Goal: Use online tool/utility: Use online tool/utility

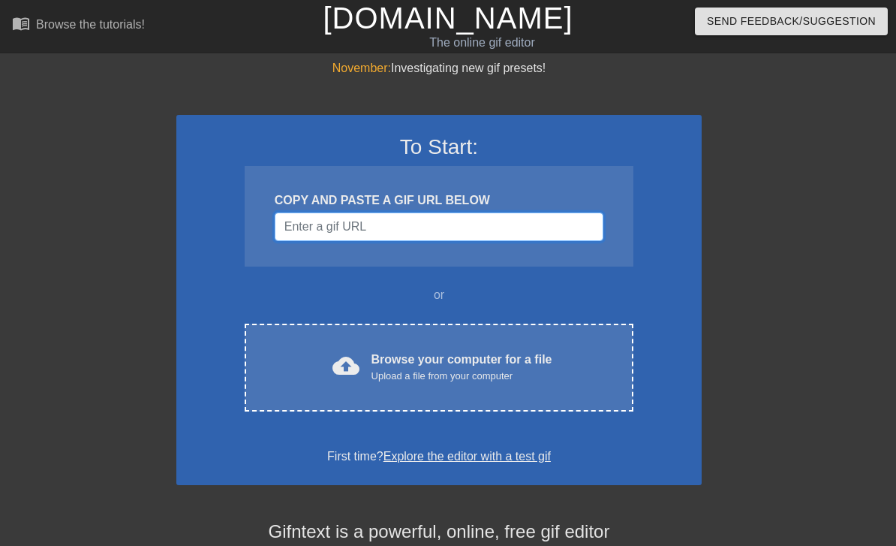
click at [565, 217] on input "Username" at bounding box center [439, 226] width 329 height 29
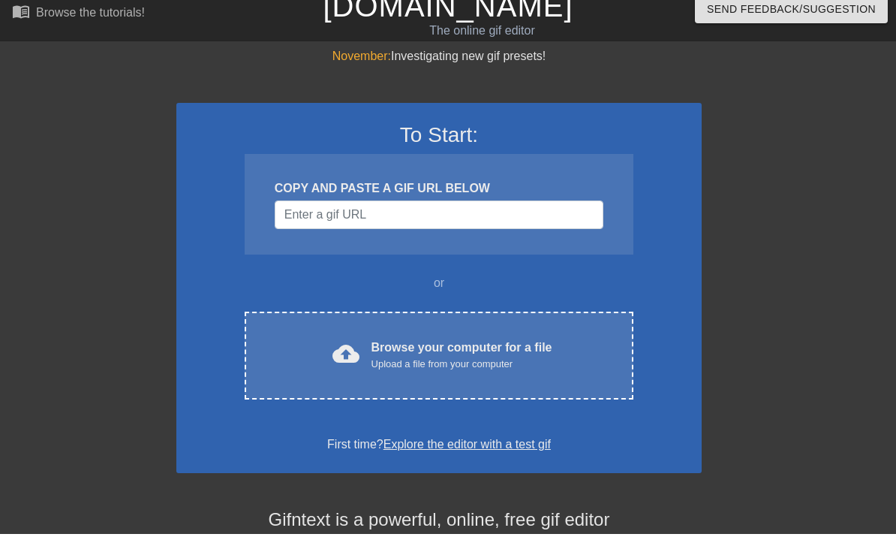
scroll to position [12, 0]
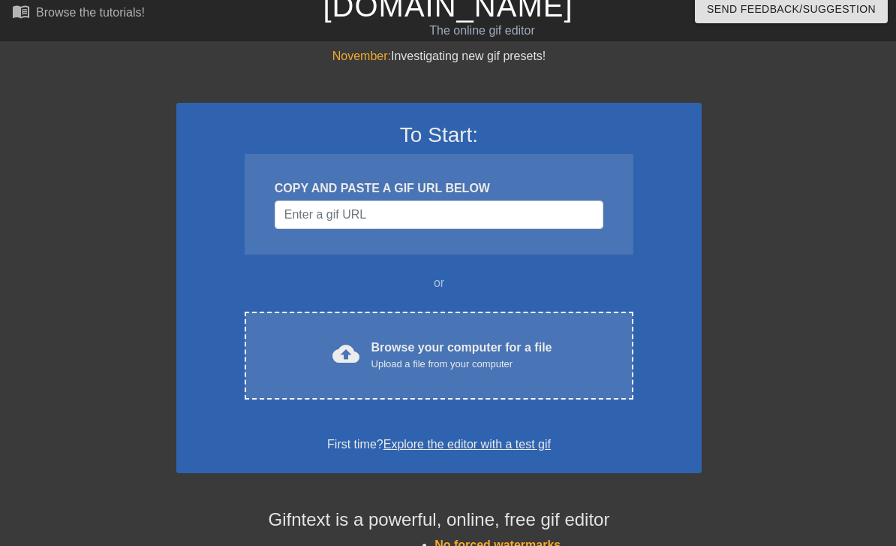
click at [586, 356] on div "cloud_upload Browse your computer for a file Upload a file from your computer" at bounding box center [439, 356] width 326 height 34
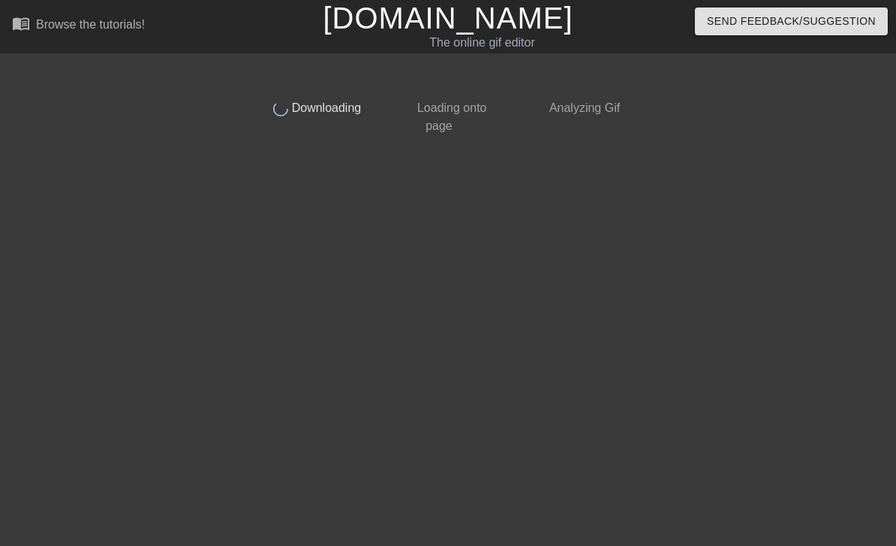
scroll to position [0, 0]
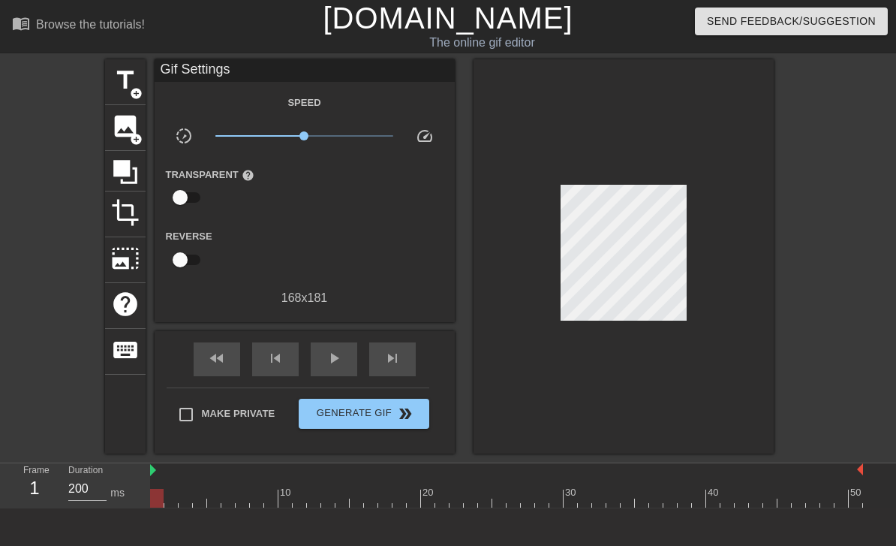
click at [122, 130] on span "image" at bounding box center [125, 126] width 29 height 29
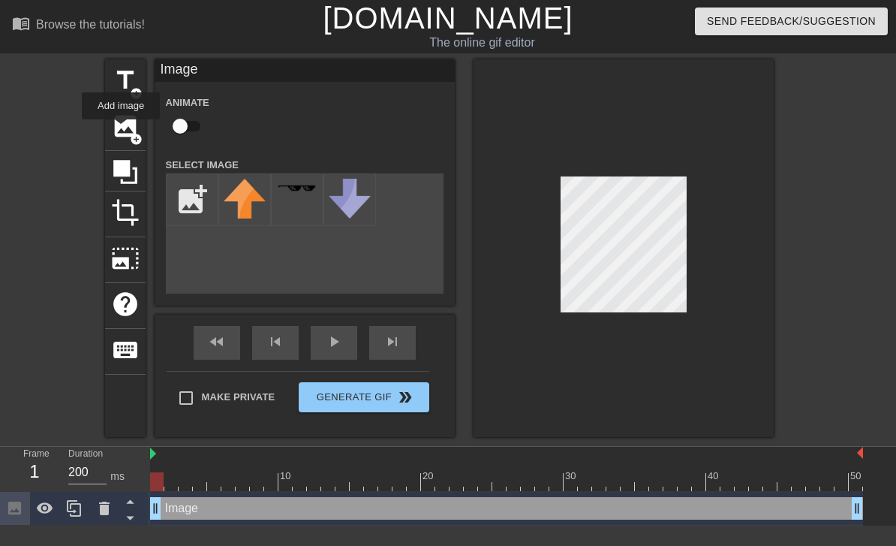
click at [198, 214] on input "file" at bounding box center [192, 199] width 51 height 51
type input "C:\fakepath\IMG_2823.png"
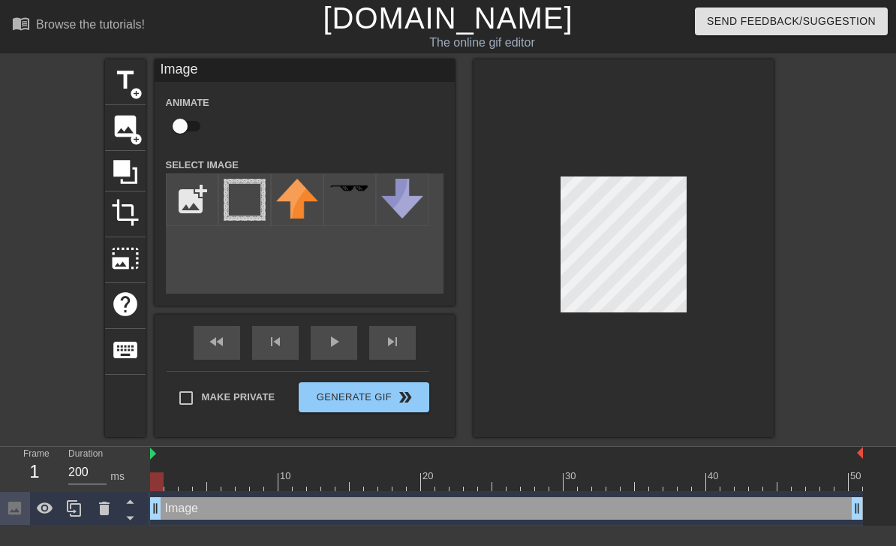
click at [233, 201] on img at bounding box center [245, 200] width 42 height 42
click at [232, 195] on img at bounding box center [245, 200] width 42 height 42
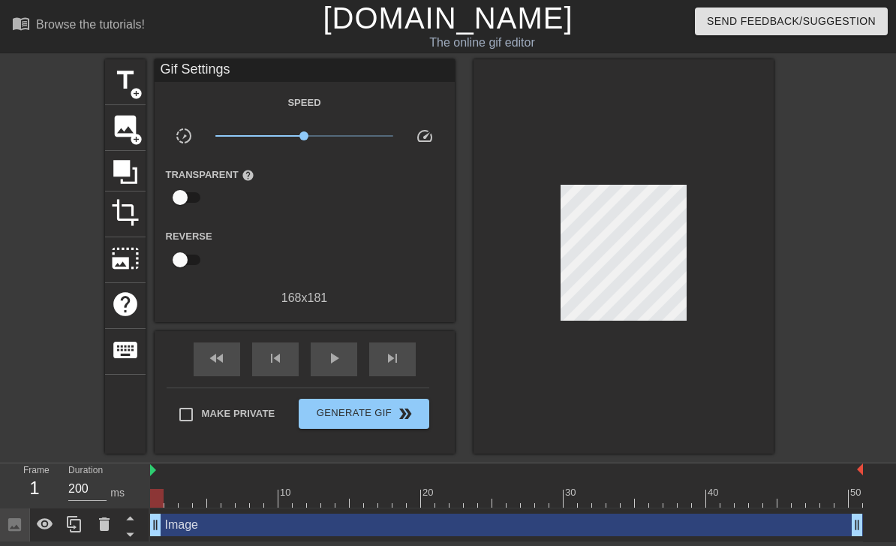
click at [118, 132] on span "image" at bounding box center [125, 126] width 29 height 29
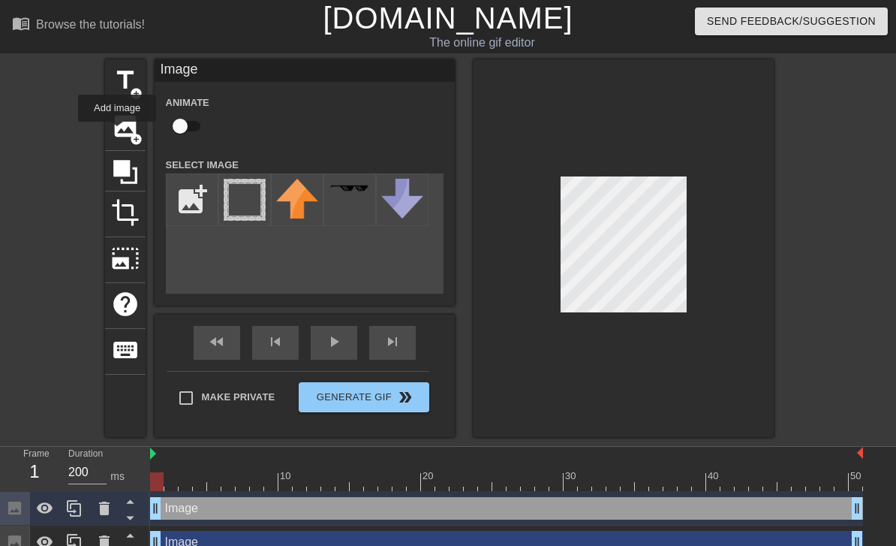
click at [253, 206] on img at bounding box center [245, 200] width 42 height 42
click at [320, 351] on div "play_arrow" at bounding box center [334, 343] width 47 height 34
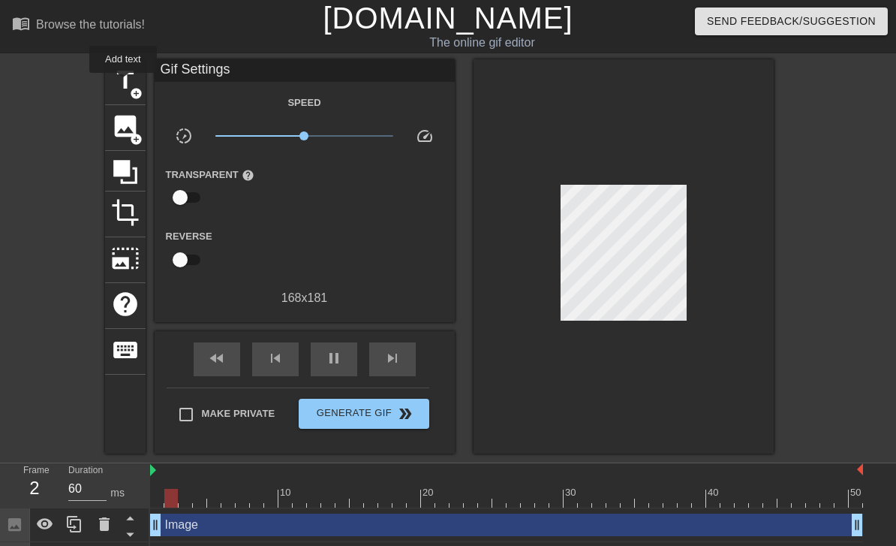
click at [124, 83] on span "title" at bounding box center [125, 80] width 29 height 29
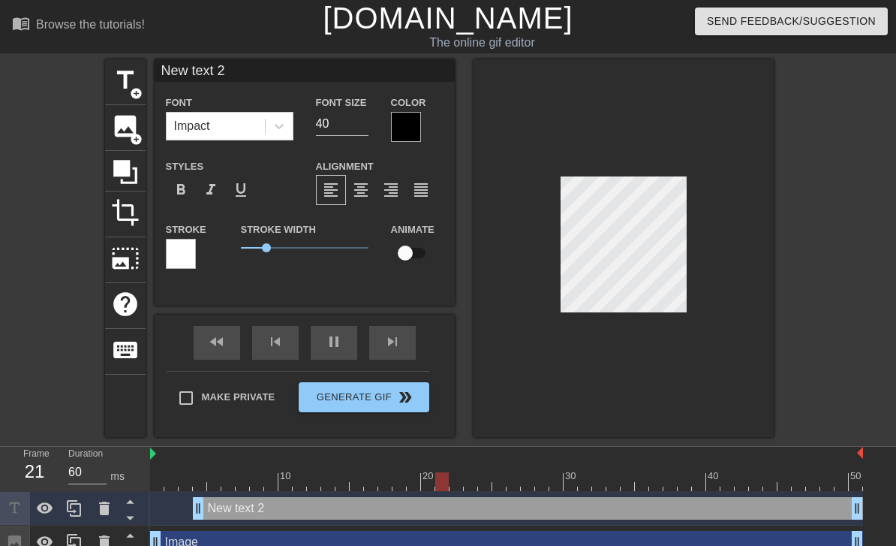
scroll to position [0, 3]
type input "60"
type input "New tet 2"
type textarea "New tet 2"
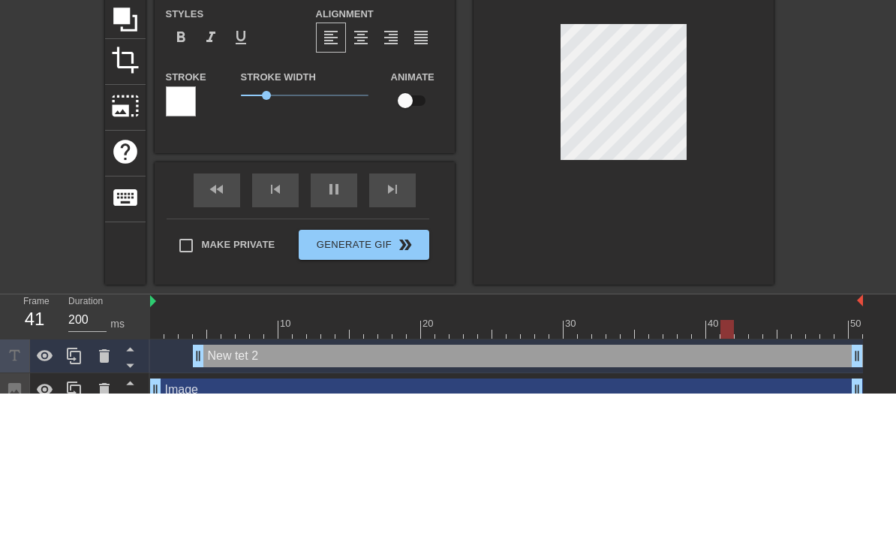
type input "60"
type input "New tt 2"
type textarea "New tt 2"
type input "60"
type textarea "New tt 2"
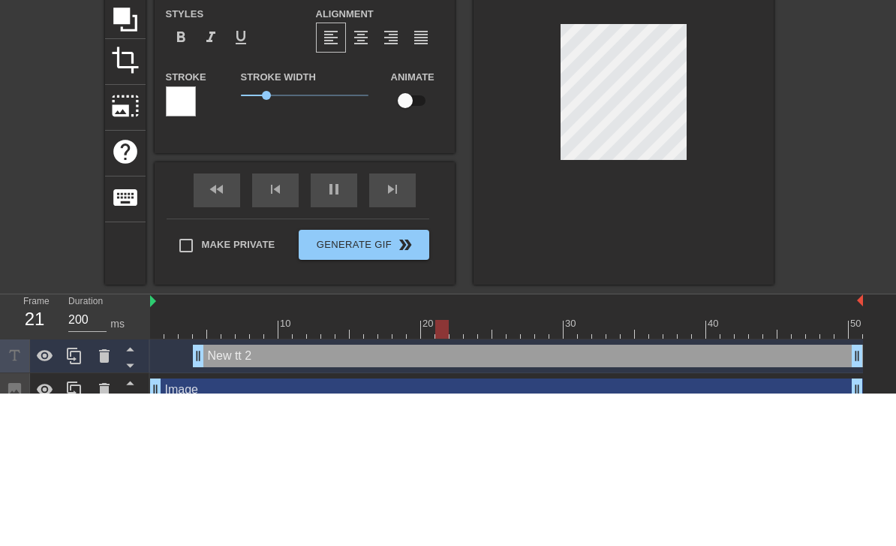
type input "60"
type input "New tt"
type textarea "New tt"
type input "200"
type textarea "New tt"
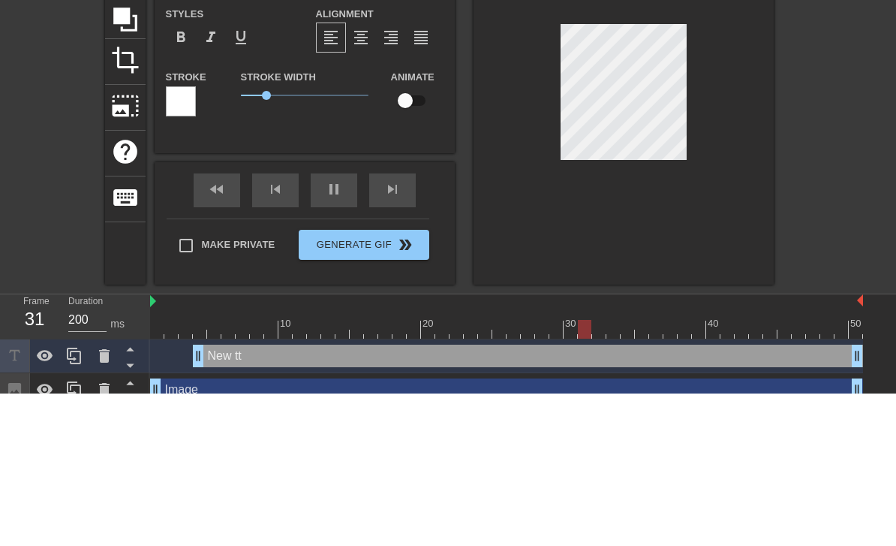
type input "New tt"
type input "60"
type input "New t"
type textarea "New"
type input "New"
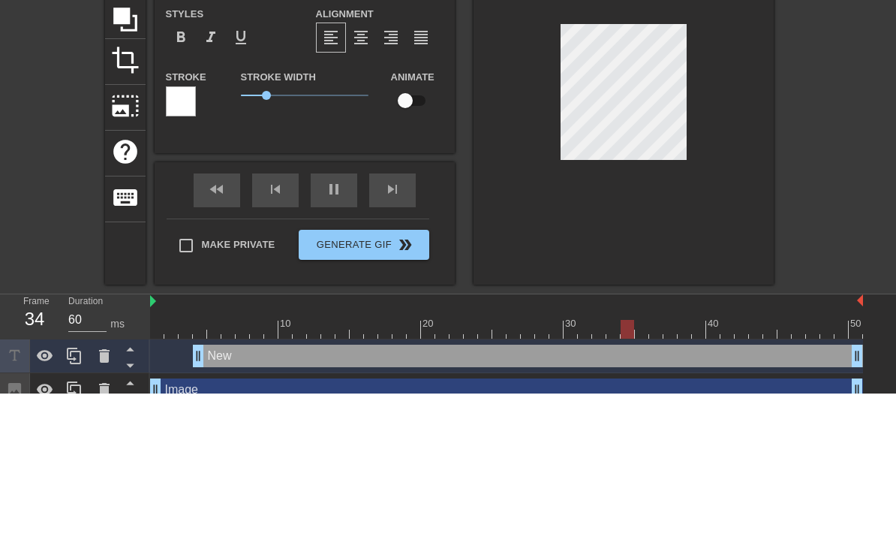
scroll to position [0, 2]
type textarea "New"
type input "Ne"
type textarea "N"
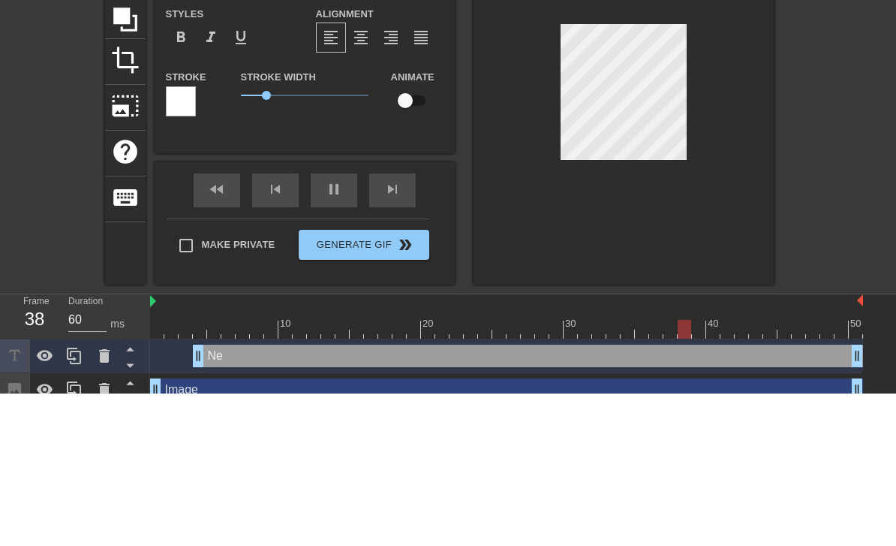
type input "N"
type input "60"
type textarea "c"
type input "c"
type input "60"
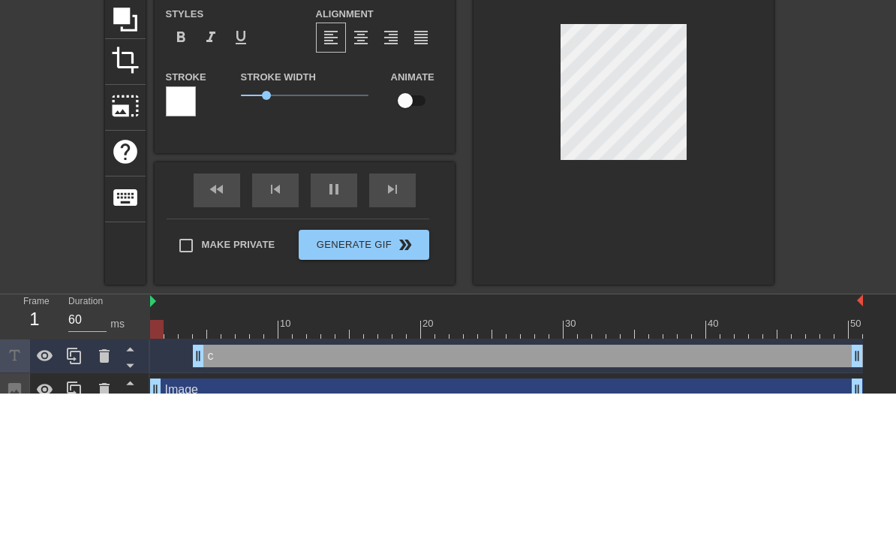
type input "c!"
type textarea "c!w"
type input "c!w"
click at [327, 315] on div "fast_rewind skip_previous pause skip_next" at bounding box center [304, 343] width 245 height 56
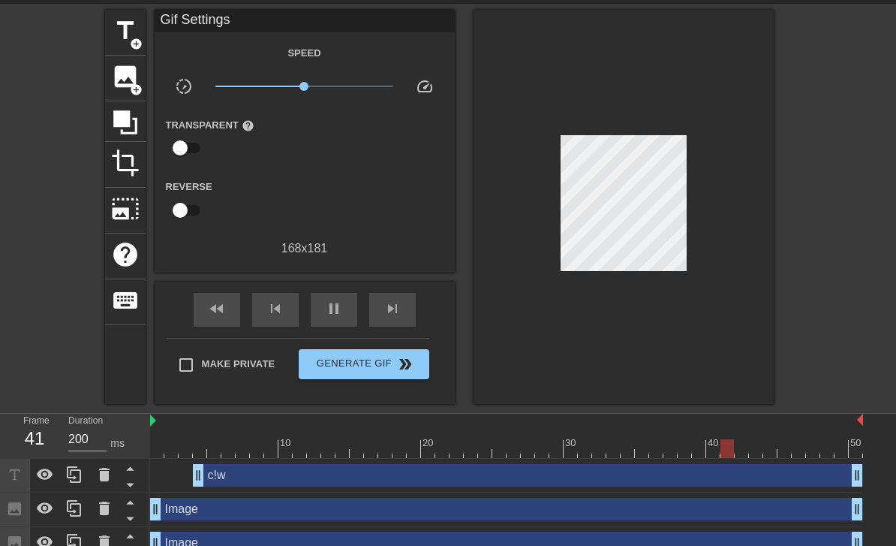
type input "60"
click at [333, 316] on span "pause" at bounding box center [334, 309] width 18 height 18
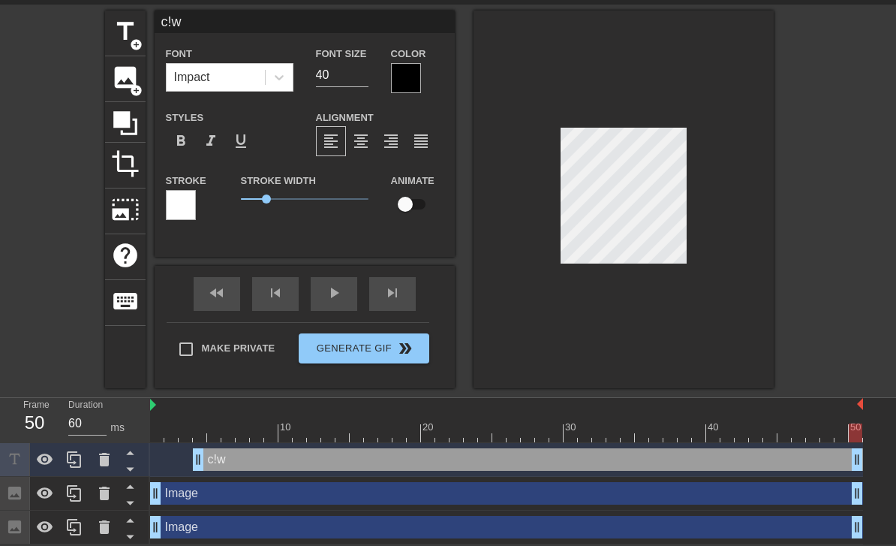
type input "c!wi"
type textarea "c!wil"
type input "c!will"
type textarea "c!willo"
type input "c!willow"
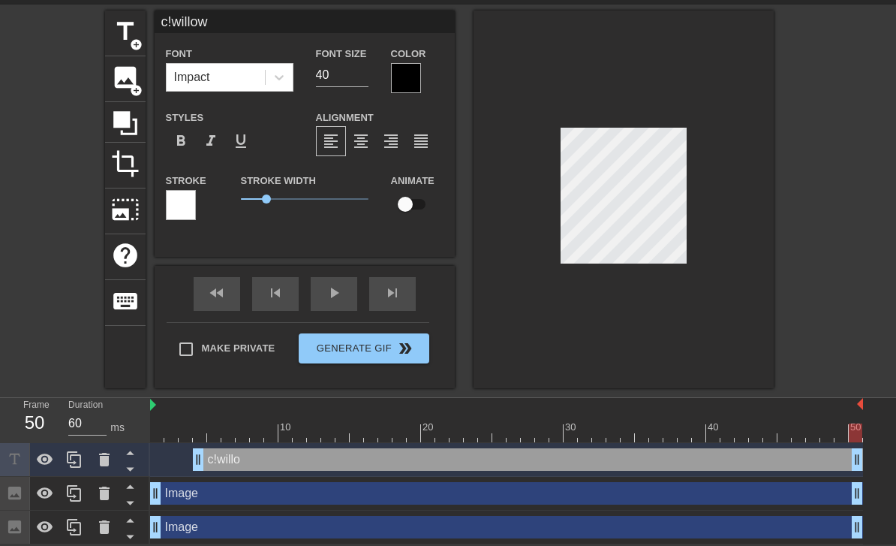
scroll to position [0, 2]
type textarea "c!willow"
type input "c!willow ☆"
type textarea "c!willow ☆"
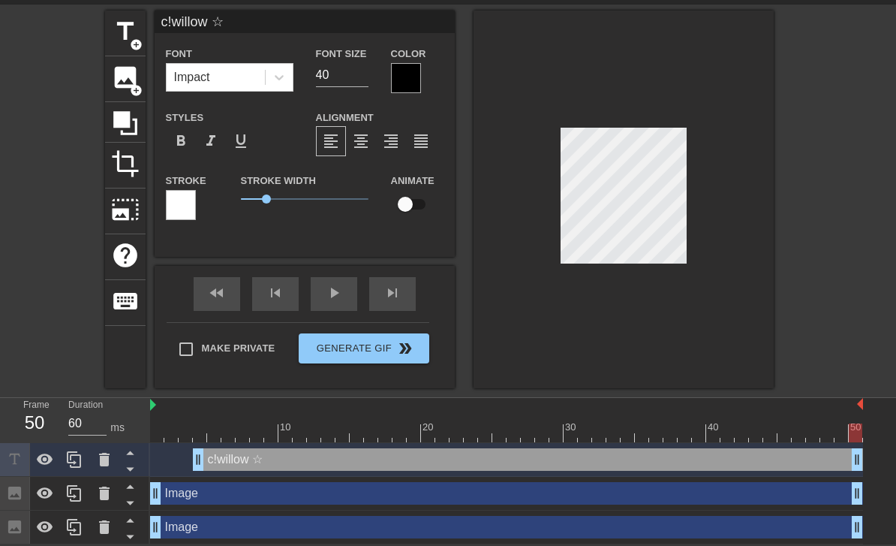
type input "c!willow ♥︎"
type textarea "c!willow ♥︎"
type input "c!willow"
type textarea "c!willow ☆"
type input "c!willow ♡"
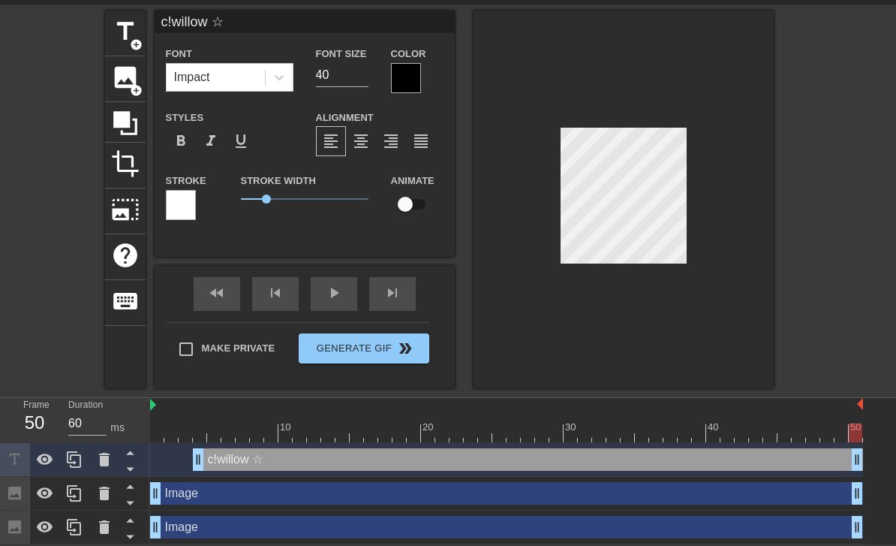
type textarea "c!willow ♡"
type input "c!willow"
type textarea "c!willow"
type input "c!willow ☆"
type textarea "c!willow ☆"
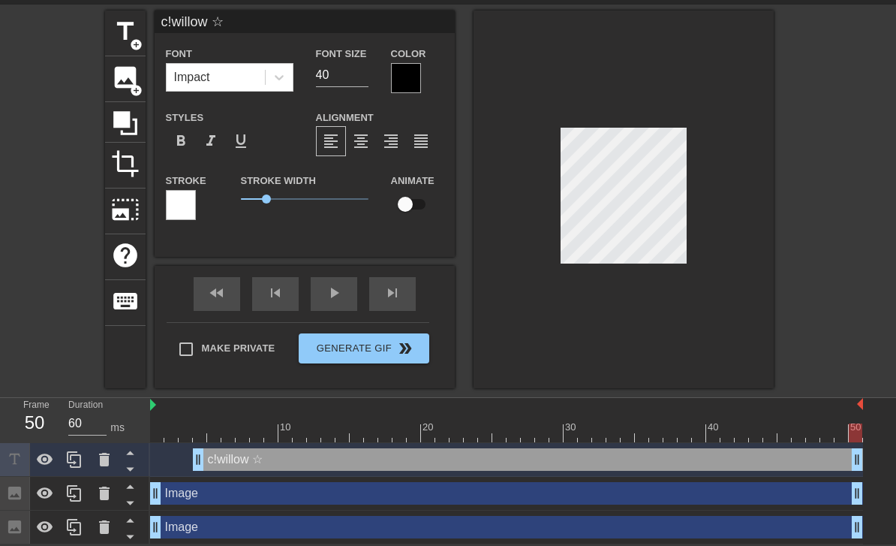
type input "c!willow ★"
type textarea "c!willow ★"
type input "c!willow ★♡"
type textarea "c!willow ★♡"
type input "c!willow ★♡"
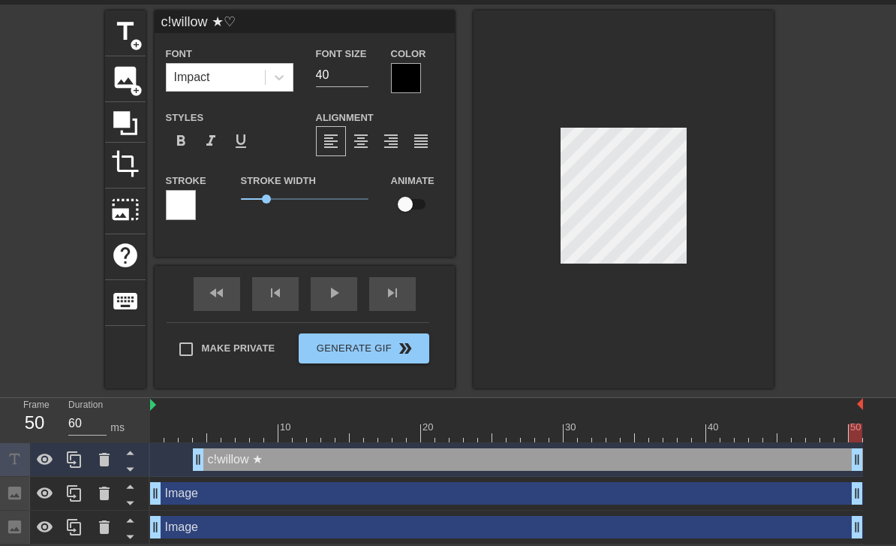
scroll to position [0, 4]
type textarea "c!willow ★"
type input "c!willow ★"
type textarea "c!willow"
type input "c!willow"
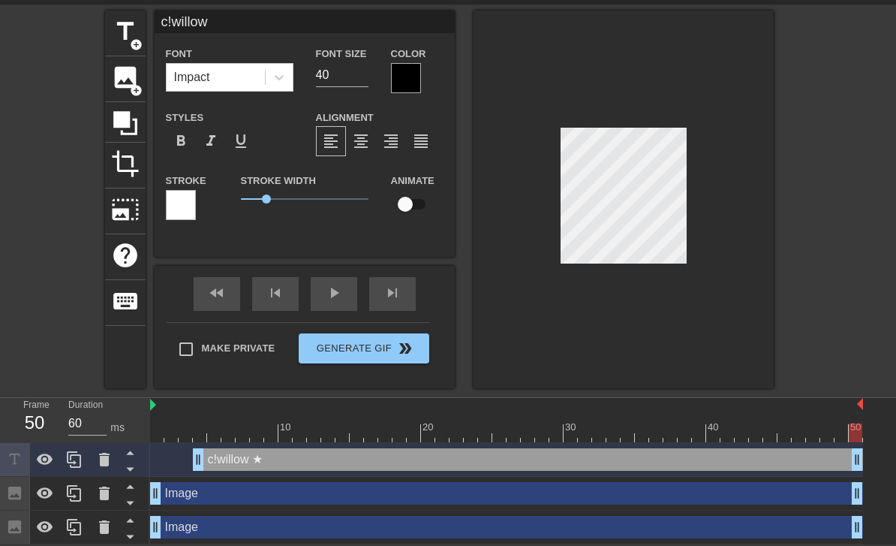
scroll to position [0, 3]
type textarea "c!willow ☆"
type input "c!willow ♥︎"
type textarea "c!willow ♥︎"
type input "c!willow ♥︎'"
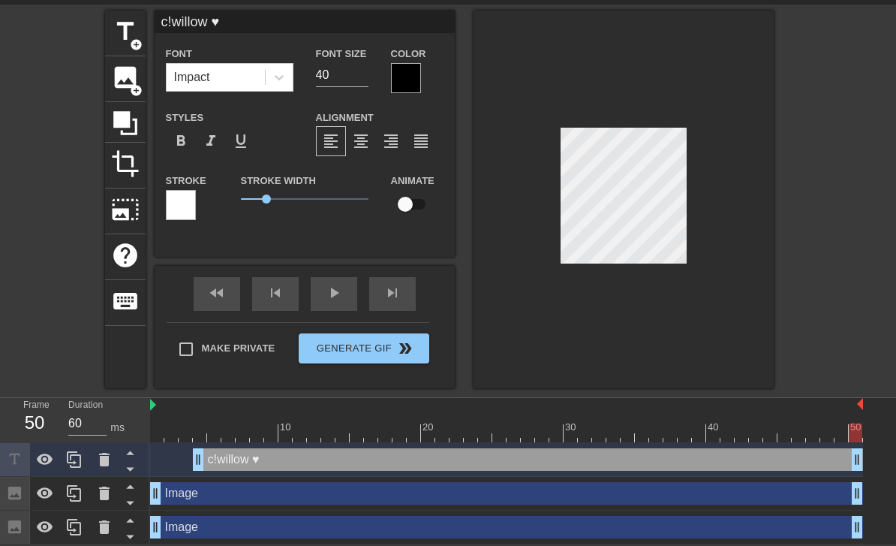
type textarea "c!willow ♥︎'"
type input "c!willow ♥︎'s"
type textarea "c!willow ♥︎'s"
type input "c!willow ♥︎'s c"
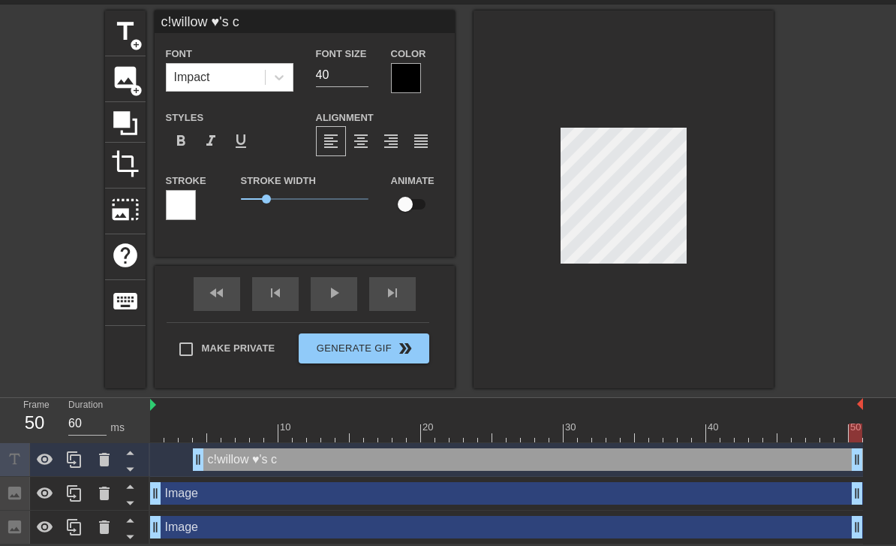
type textarea "c!willow ♥︎'s c!"
type input "c!willow ♥︎'s c!"
type textarea "c![PERSON_NAME] ♥︎'s c!a"
type input "c!willow ♥︎'s c!ae"
type textarea "c!willow ♥︎'s c!aer"
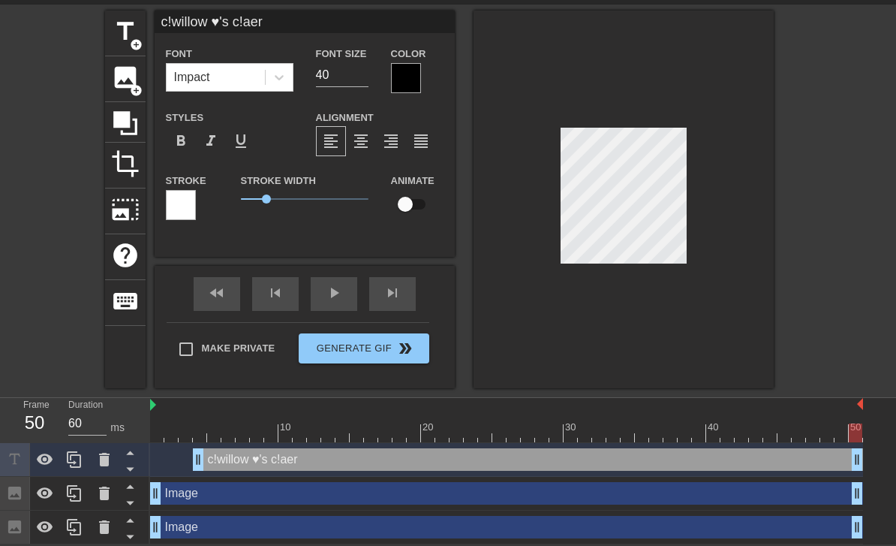
type input "c!willow ♥︎'s c!aeri"
type textarea "c!willow ♥︎'s c!aerit"
type input "c!willow ♥︎'s c!aerit"
type textarea "c!willow ♥︎'s c!aerith"
type input "c!willow ♥︎'s c!aerith"
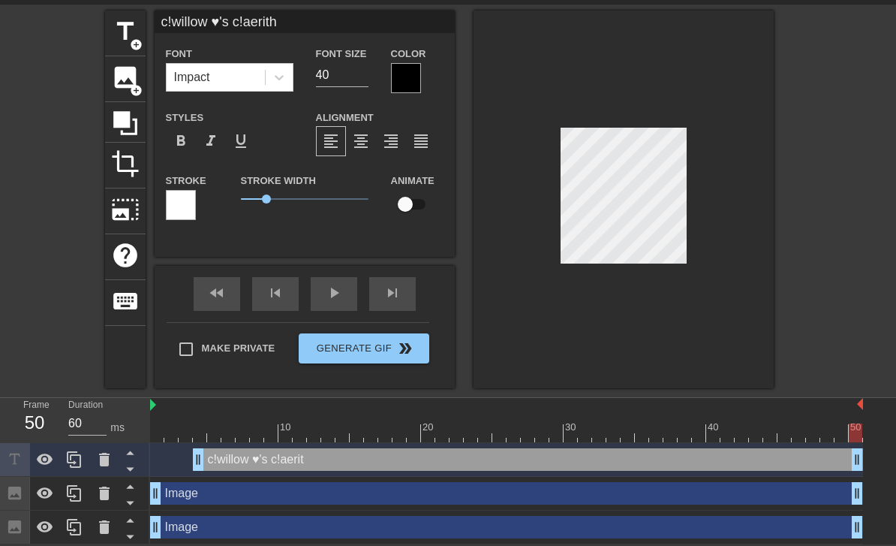
scroll to position [0, 7]
type textarea "c!willow ♥︎'s c!aerith"
click at [337, 71] on input "40" at bounding box center [342, 75] width 53 height 24
type input "4"
type input "20"
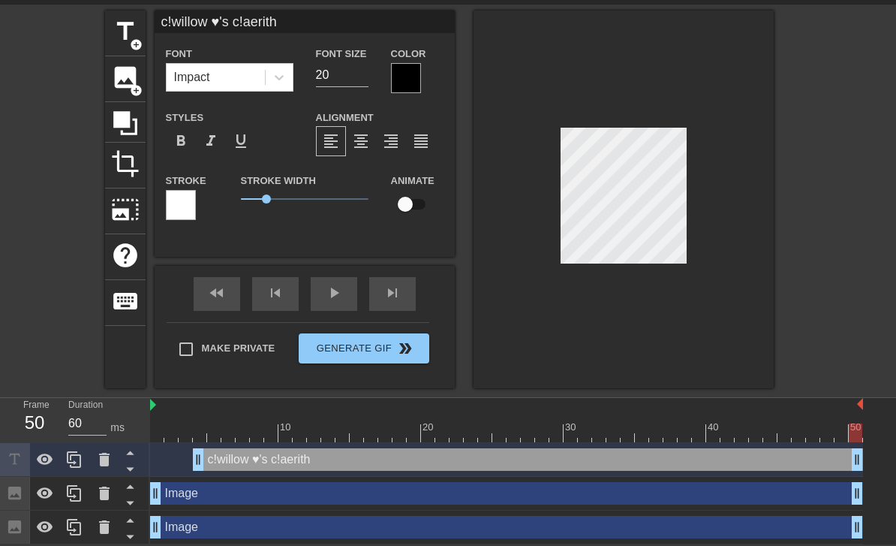
click at [357, 145] on span "format_align_center" at bounding box center [361, 141] width 18 height 18
click at [387, 142] on span "format_align_right" at bounding box center [391, 141] width 18 height 18
click at [420, 83] on div at bounding box center [406, 78] width 30 height 30
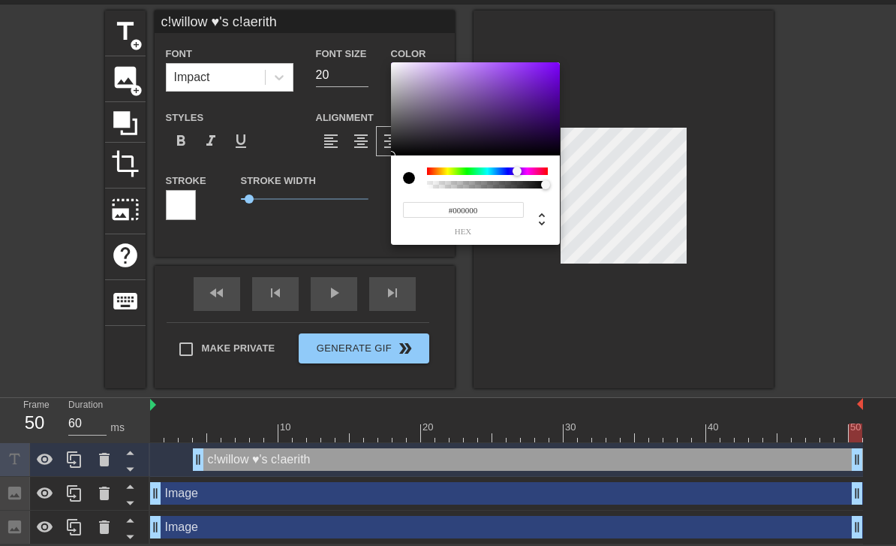
click at [518, 171] on div at bounding box center [517, 171] width 9 height 9
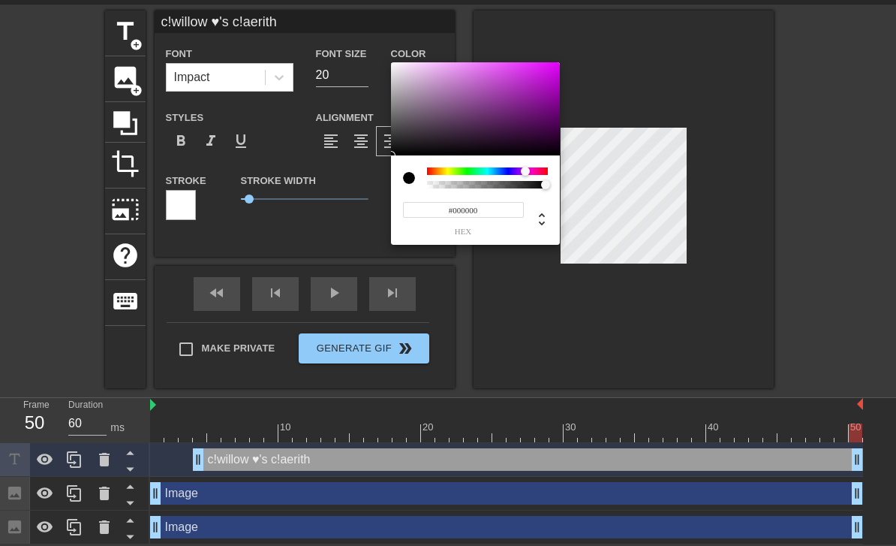
click at [525, 167] on div at bounding box center [525, 171] width 9 height 9
click at [396, 151] on div at bounding box center [391, 155] width 9 height 9
click at [524, 171] on div at bounding box center [487, 171] width 121 height 8
type input "#56415A"
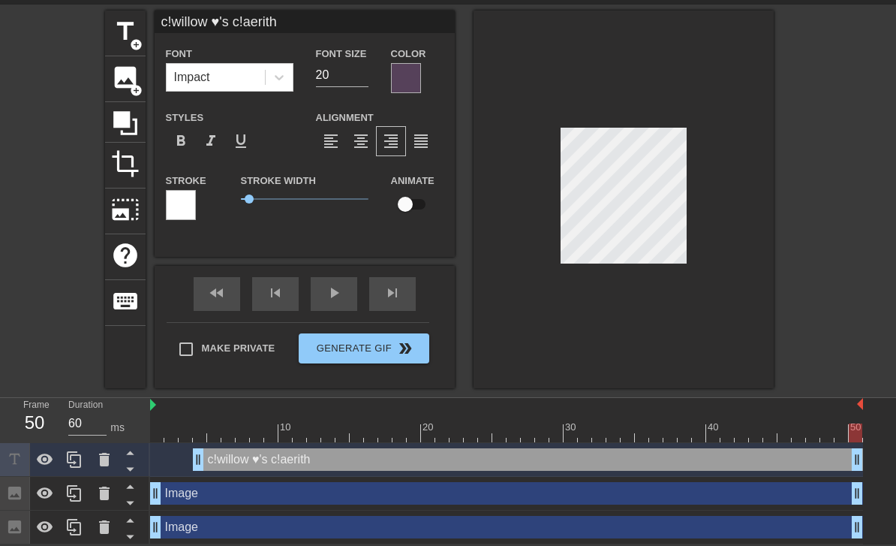
click at [408, 78] on div at bounding box center [406, 78] width 30 height 30
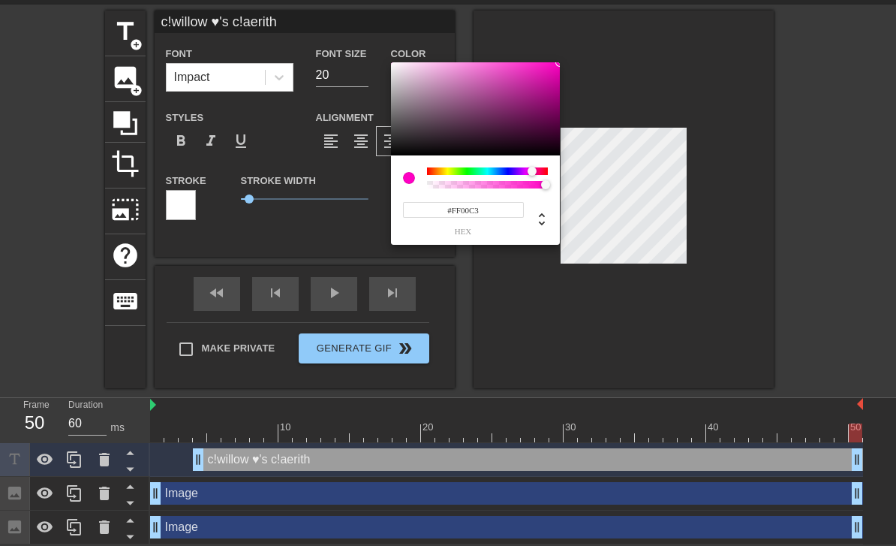
click at [528, 171] on div at bounding box center [532, 171] width 9 height 9
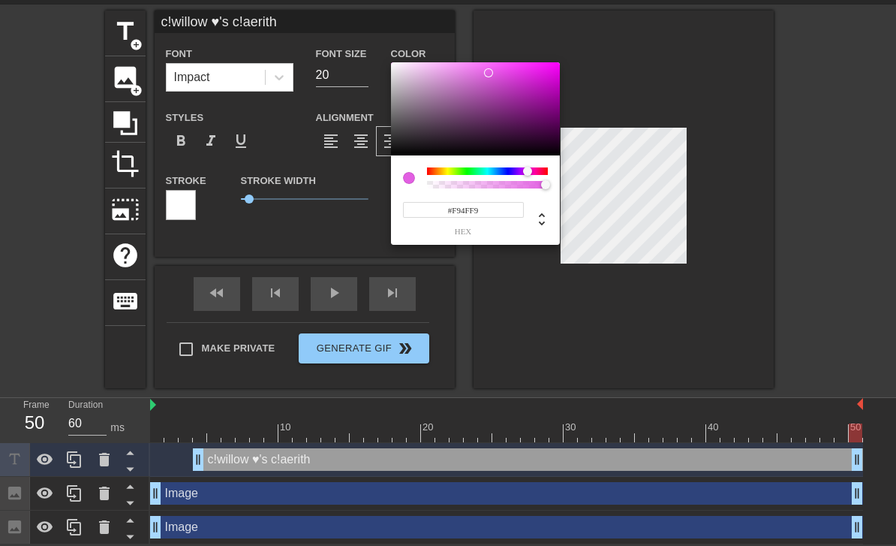
click at [487, 79] on div at bounding box center [475, 108] width 169 height 93
type input "#D25AD2"
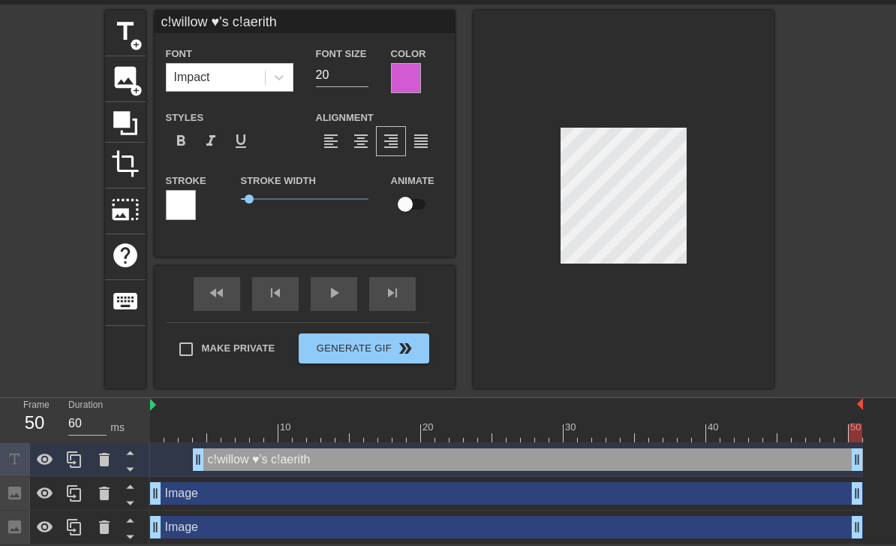
click at [411, 70] on div at bounding box center [406, 78] width 30 height 30
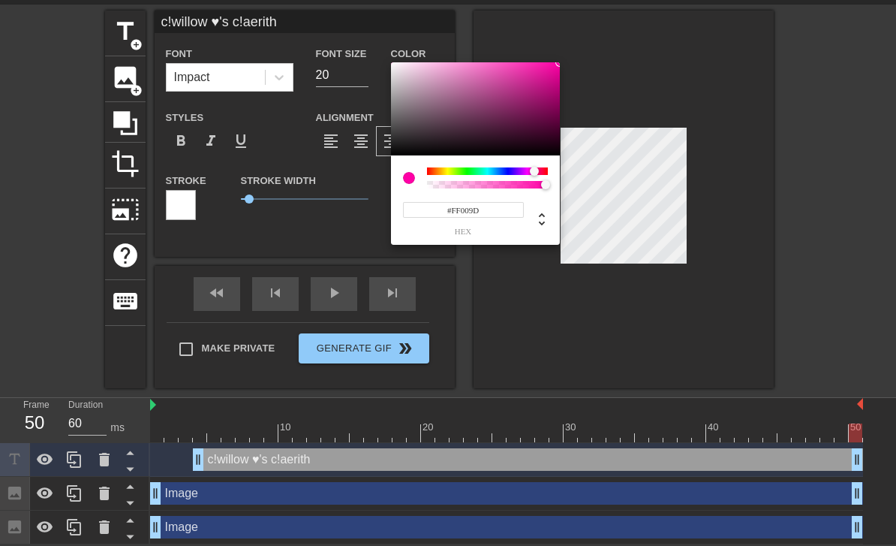
click at [529, 175] on div at bounding box center [487, 177] width 121 height 21
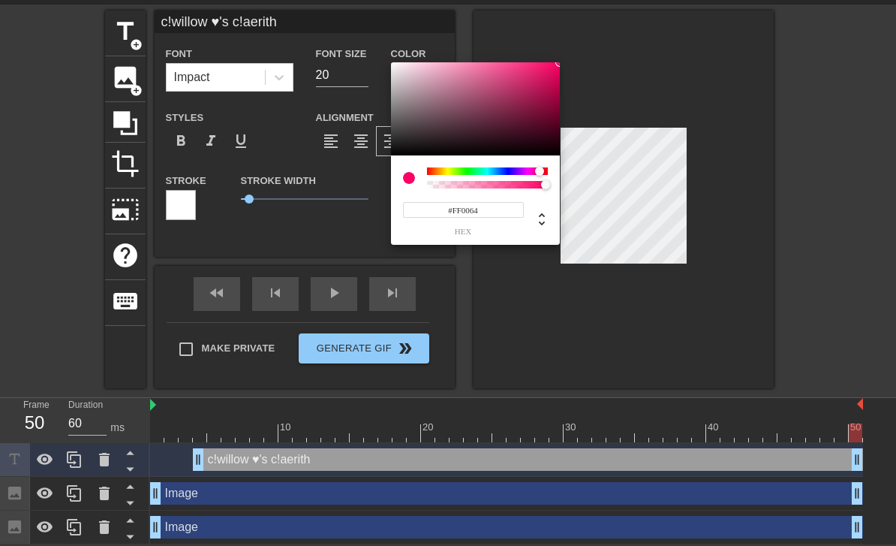
click at [540, 169] on div at bounding box center [539, 171] width 9 height 9
type input "#FFFFFF"
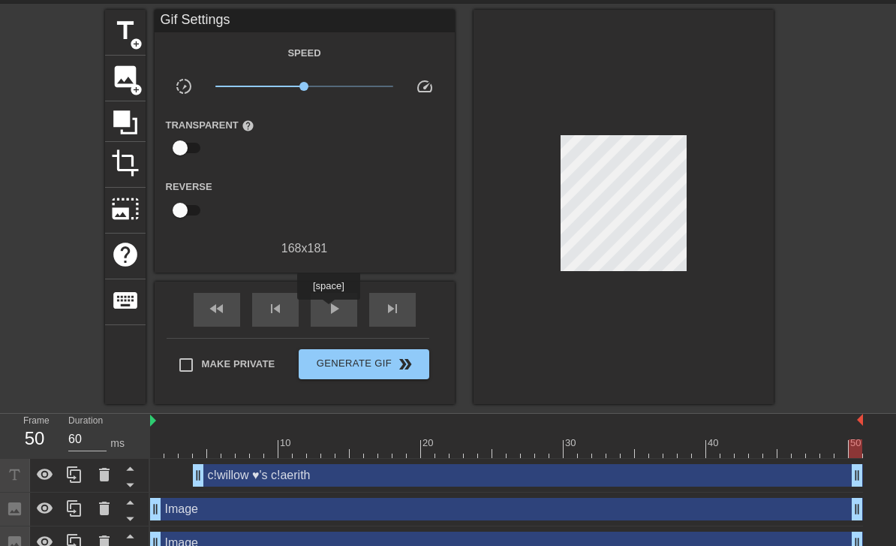
click at [330, 310] on span "play_arrow" at bounding box center [334, 309] width 18 height 18
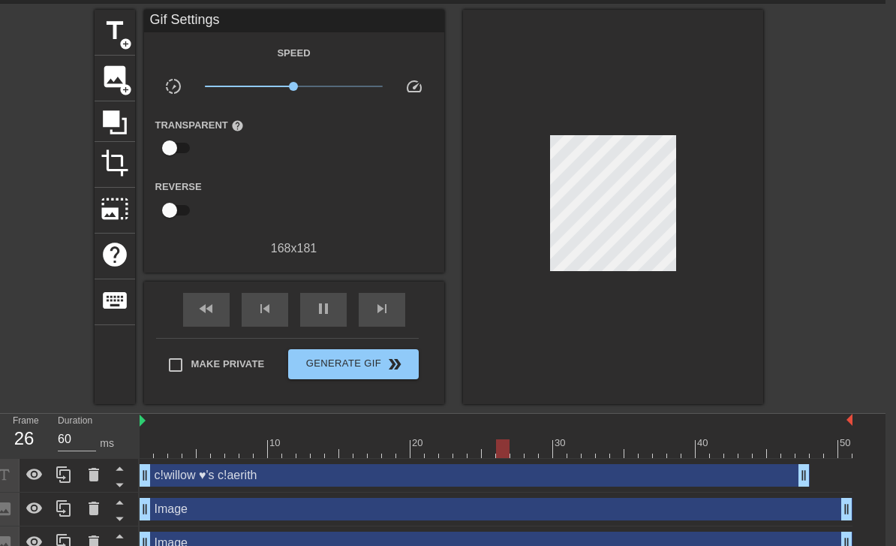
scroll to position [50, 11]
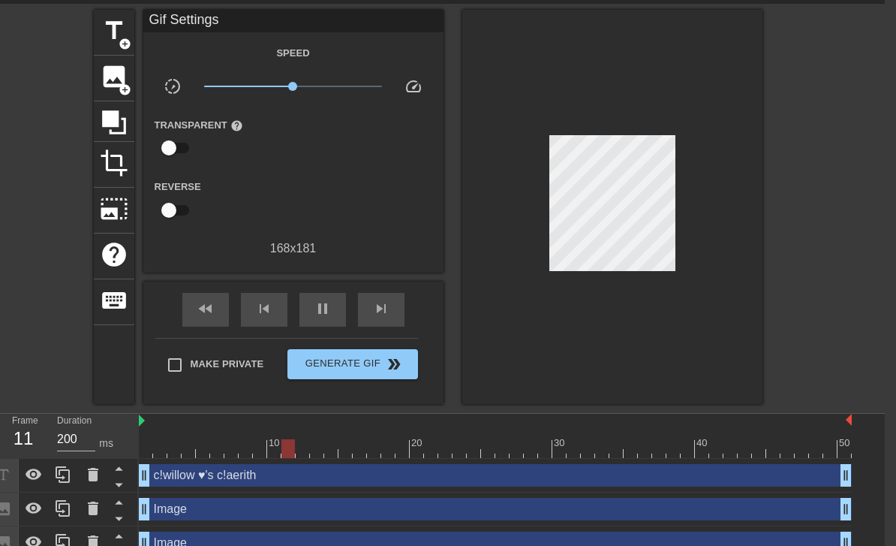
type input "60"
click at [383, 363] on span "Generate Gif double_arrow" at bounding box center [352, 364] width 118 height 18
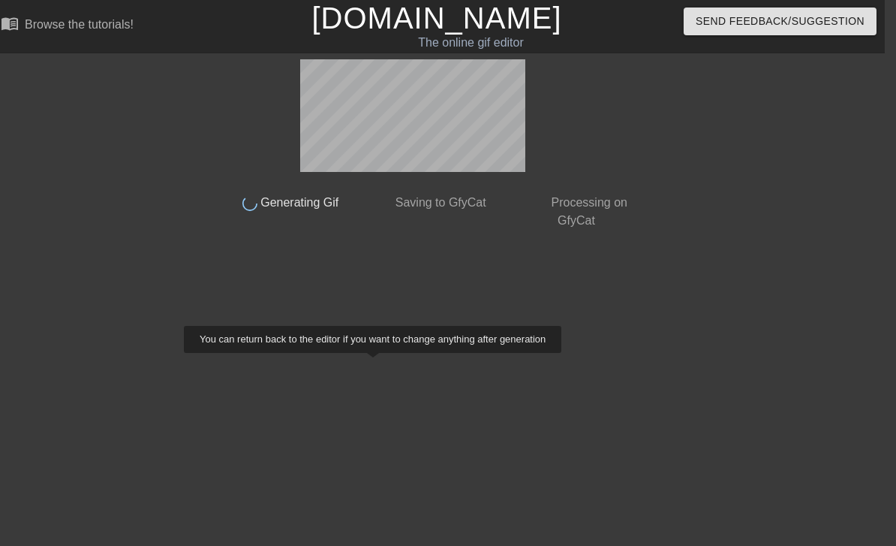
scroll to position [0, 11]
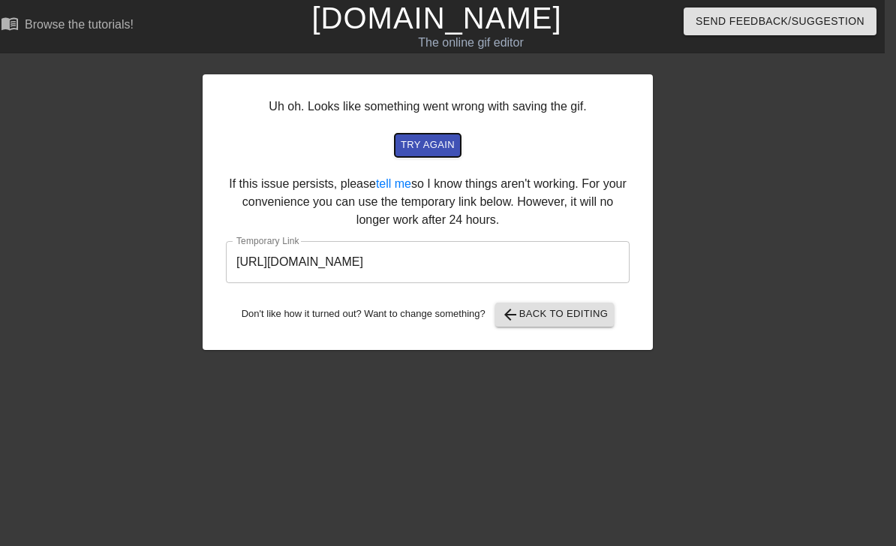
click at [443, 149] on span "try again" at bounding box center [428, 145] width 54 height 17
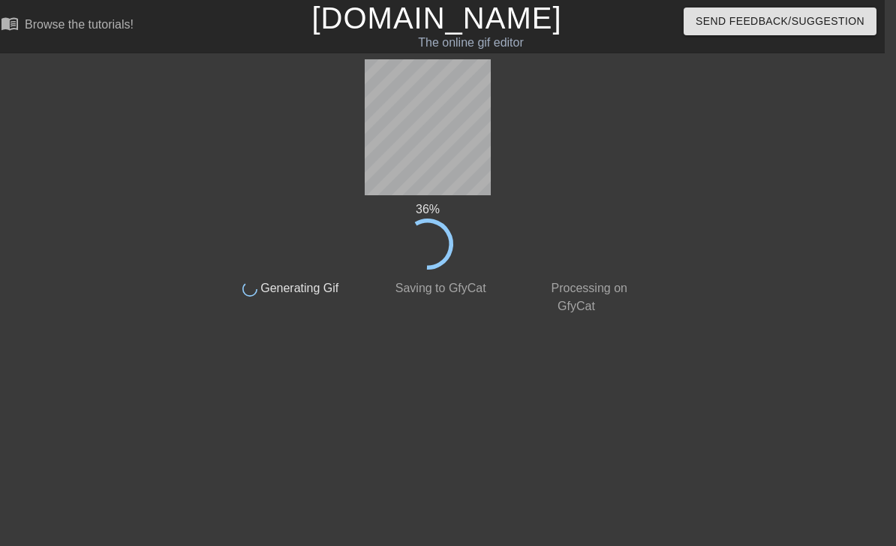
click at [605, 125] on div "36 % done Generating Gif done Saving to GfyCat done Processing on GfyCat" at bounding box center [427, 187] width 423 height 256
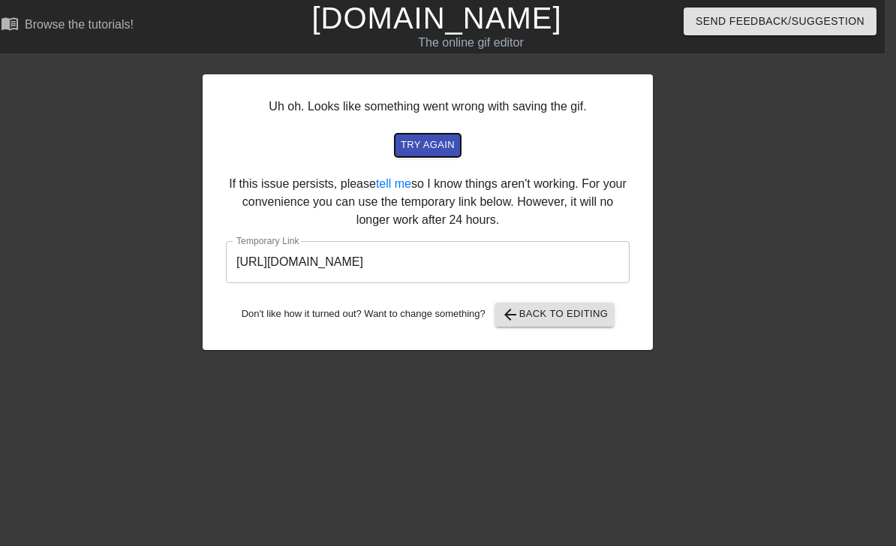
click at [441, 149] on span "try again" at bounding box center [428, 145] width 54 height 17
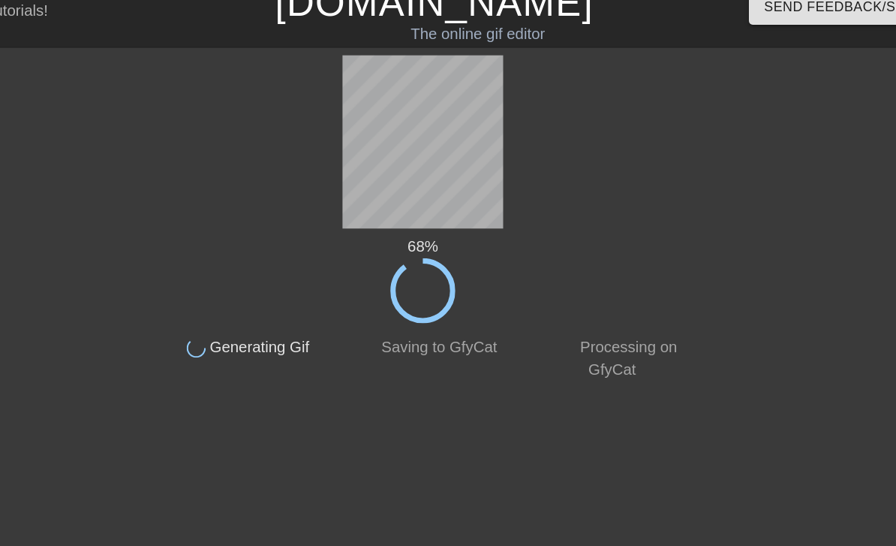
scroll to position [0, 0]
